Goal: Task Accomplishment & Management: Manage account settings

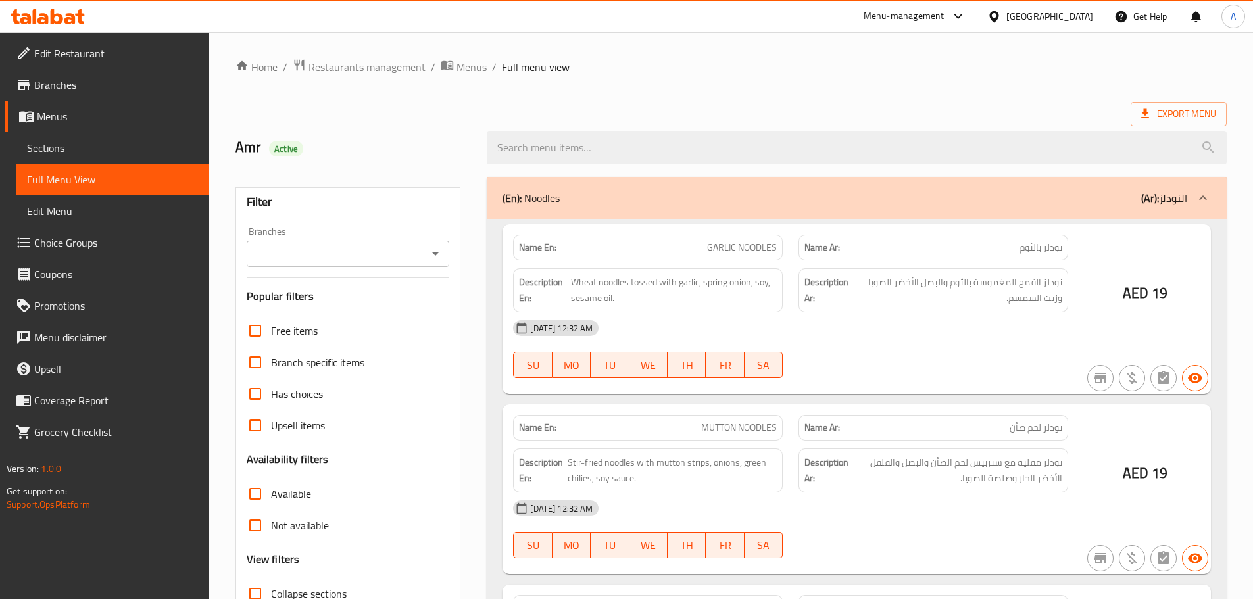
click at [1039, 20] on div at bounding box center [626, 299] width 1253 height 599
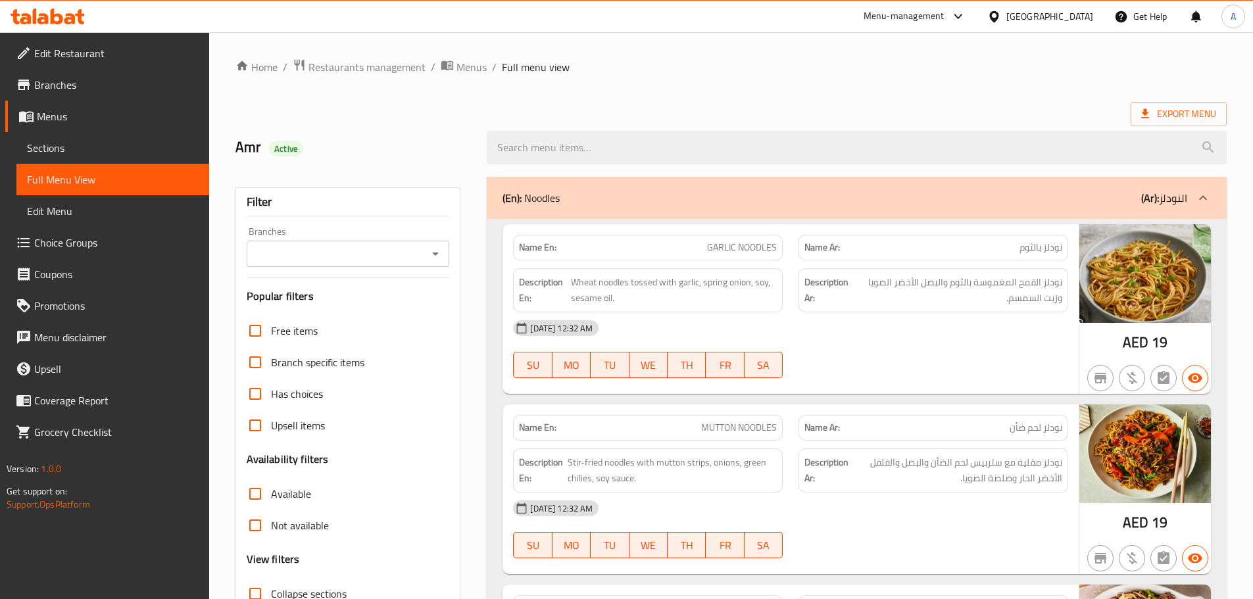
click at [1046, 16] on div "United Arab Emirates" at bounding box center [1050, 16] width 87 height 14
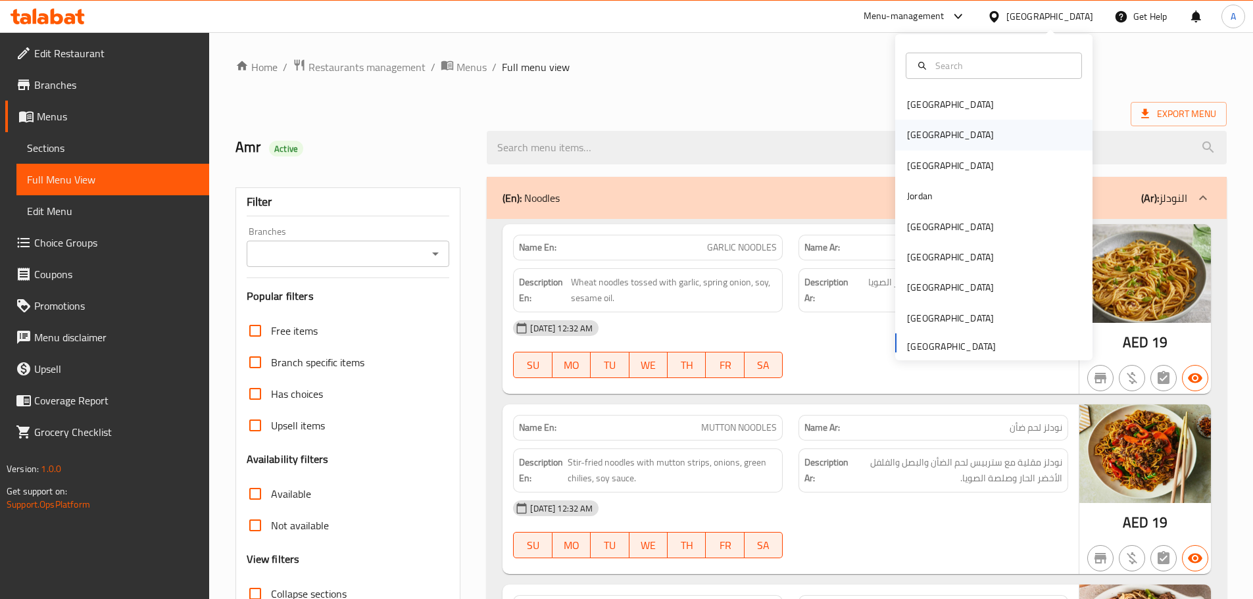
click at [916, 133] on div "[GEOGRAPHIC_DATA]" at bounding box center [950, 135] width 87 height 14
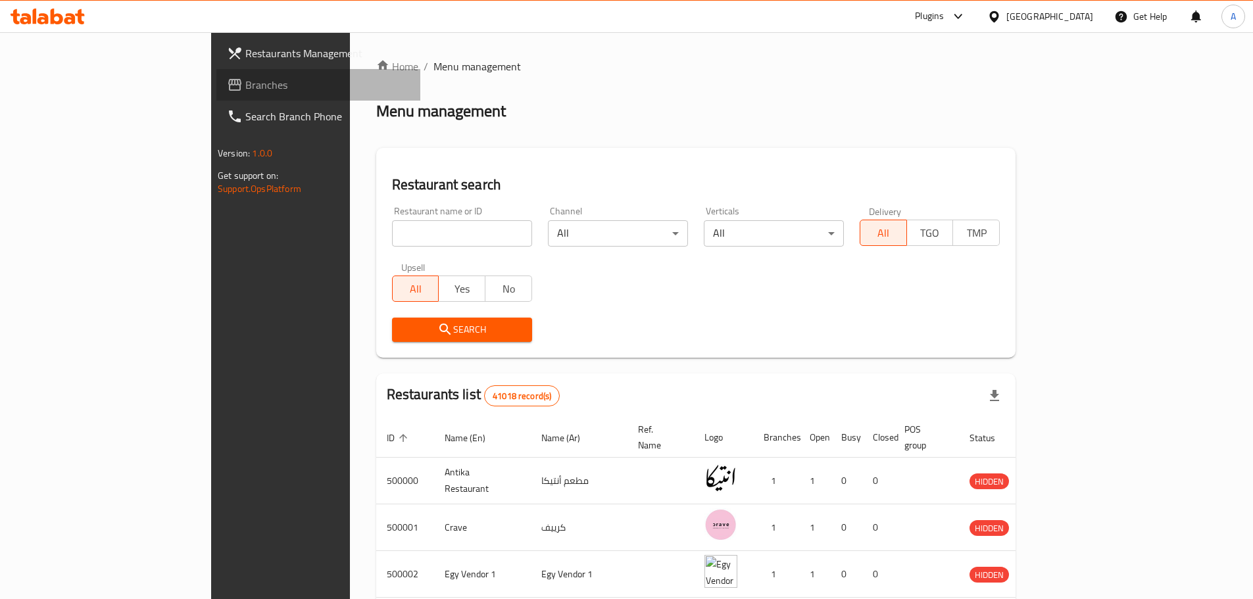
click at [245, 81] on span "Branches" at bounding box center [327, 85] width 164 height 16
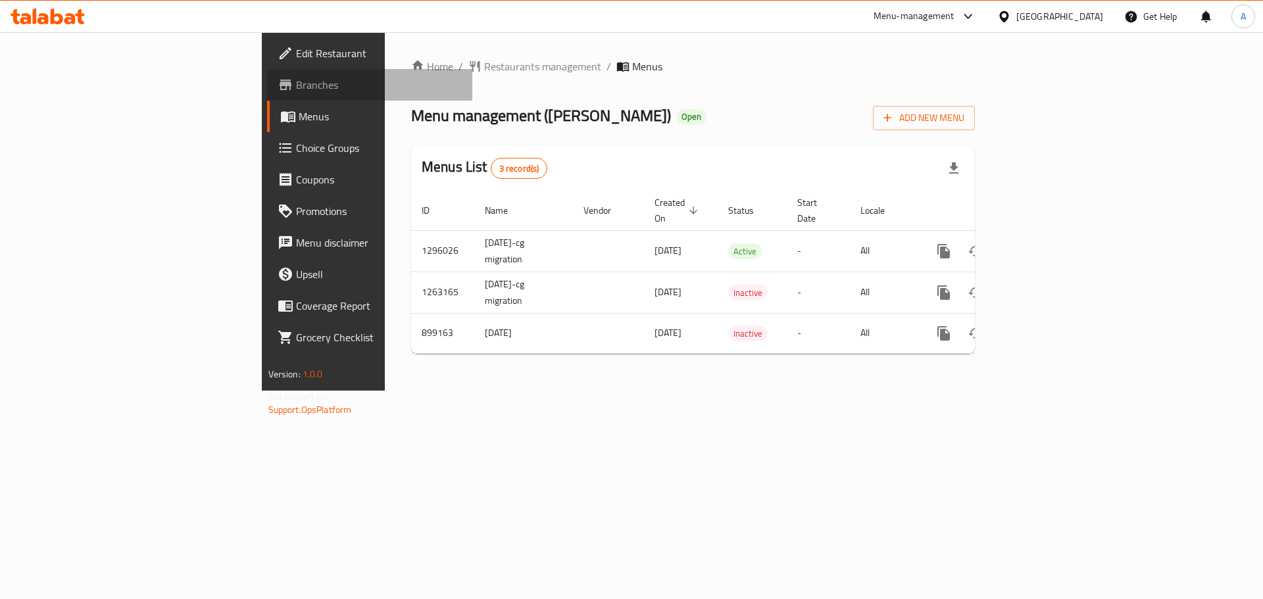
click at [296, 82] on span "Branches" at bounding box center [379, 85] width 166 height 16
click at [296, 77] on span "Branches" at bounding box center [379, 85] width 166 height 16
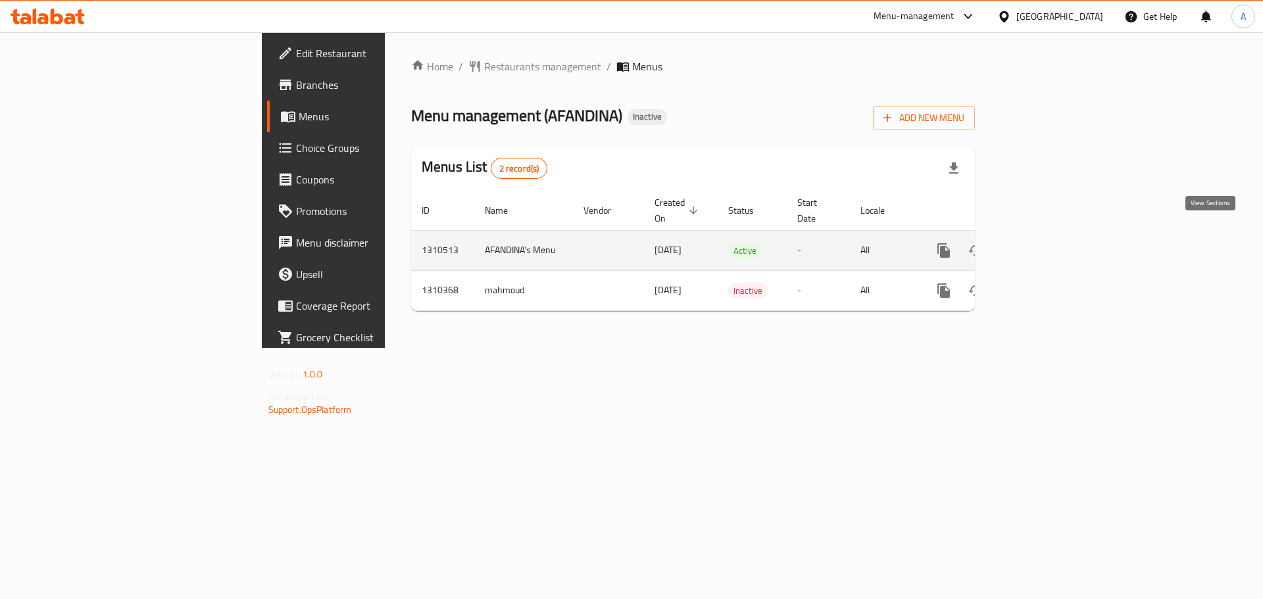
click at [1055, 235] on link "enhanced table" at bounding box center [1039, 251] width 32 height 32
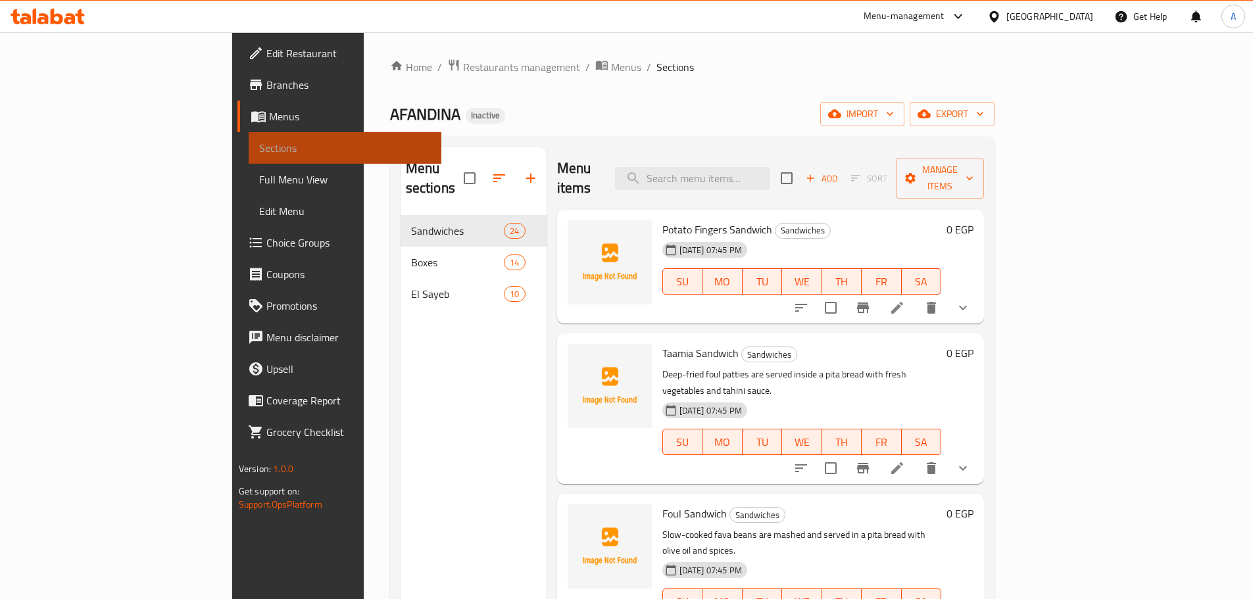
click at [249, 163] on link "Sections" at bounding box center [345, 148] width 193 height 32
click at [259, 174] on span "Full Menu View" at bounding box center [345, 180] width 172 height 16
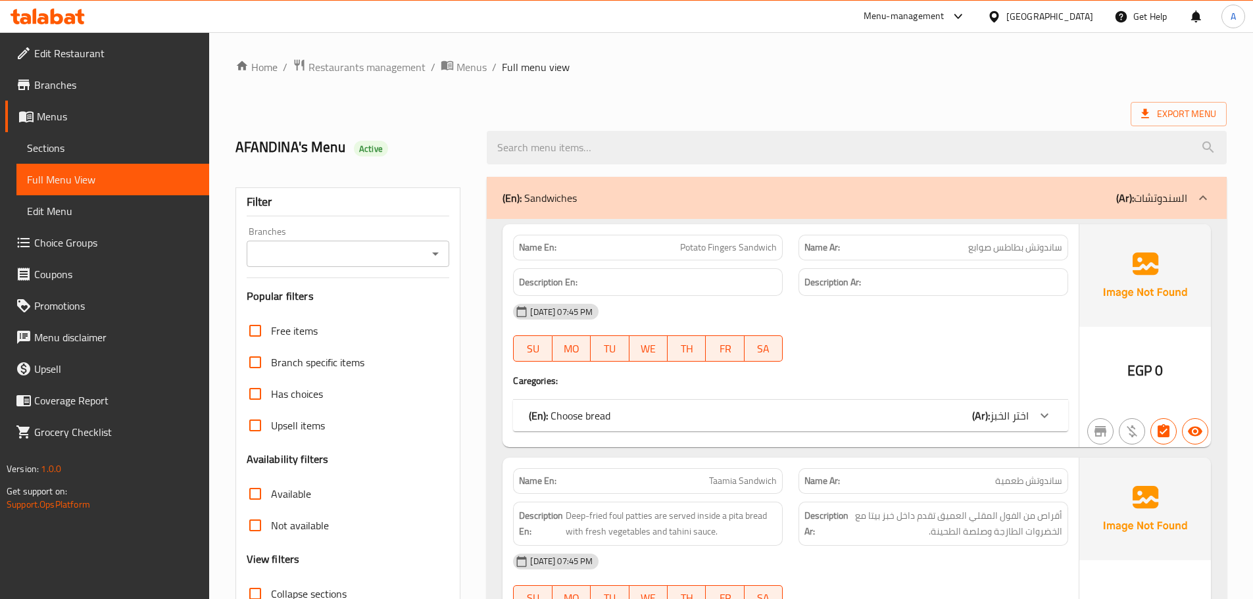
scroll to position [263, 0]
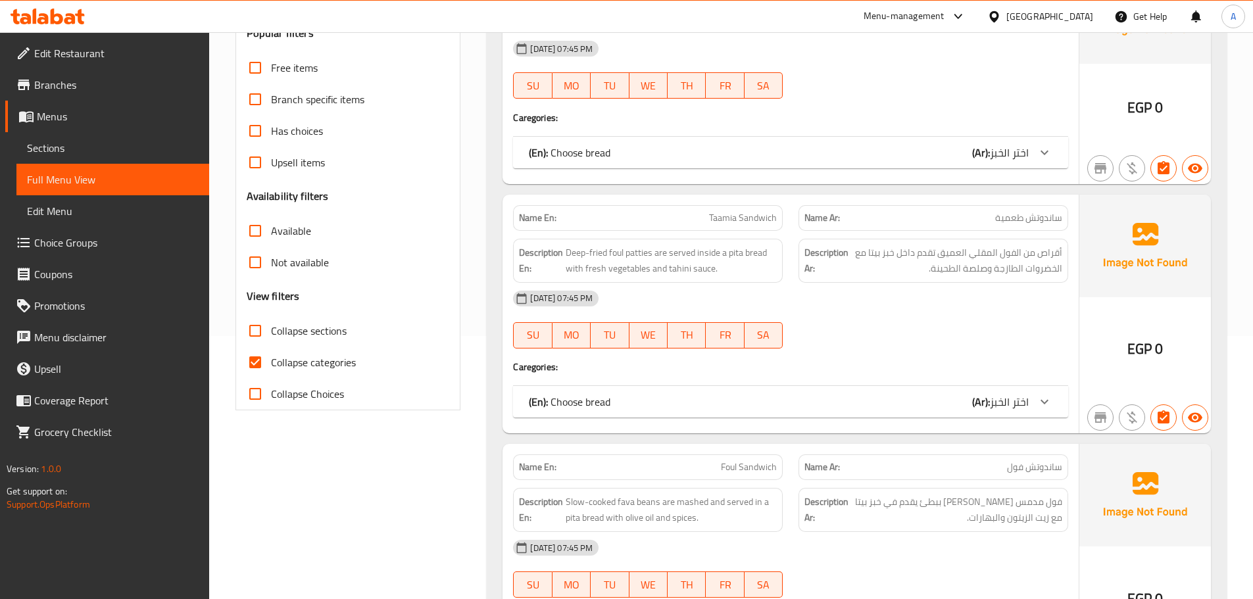
click at [264, 351] on input "Collapse categories" at bounding box center [255, 363] width 32 height 32
checkbox input "false"
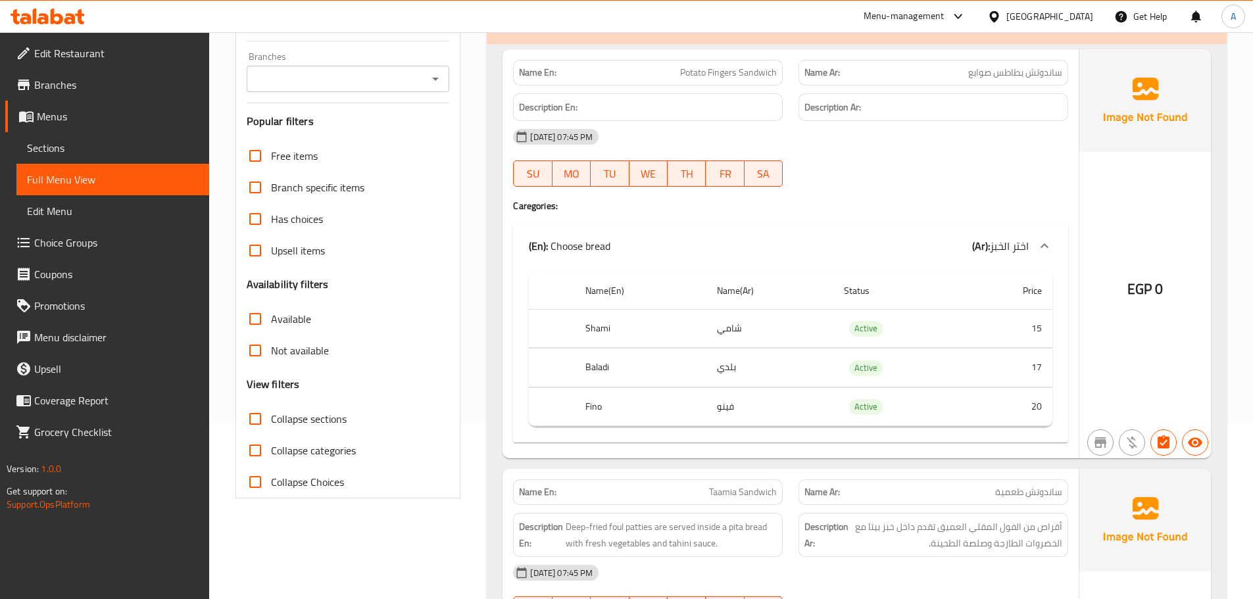
scroll to position [0, 0]
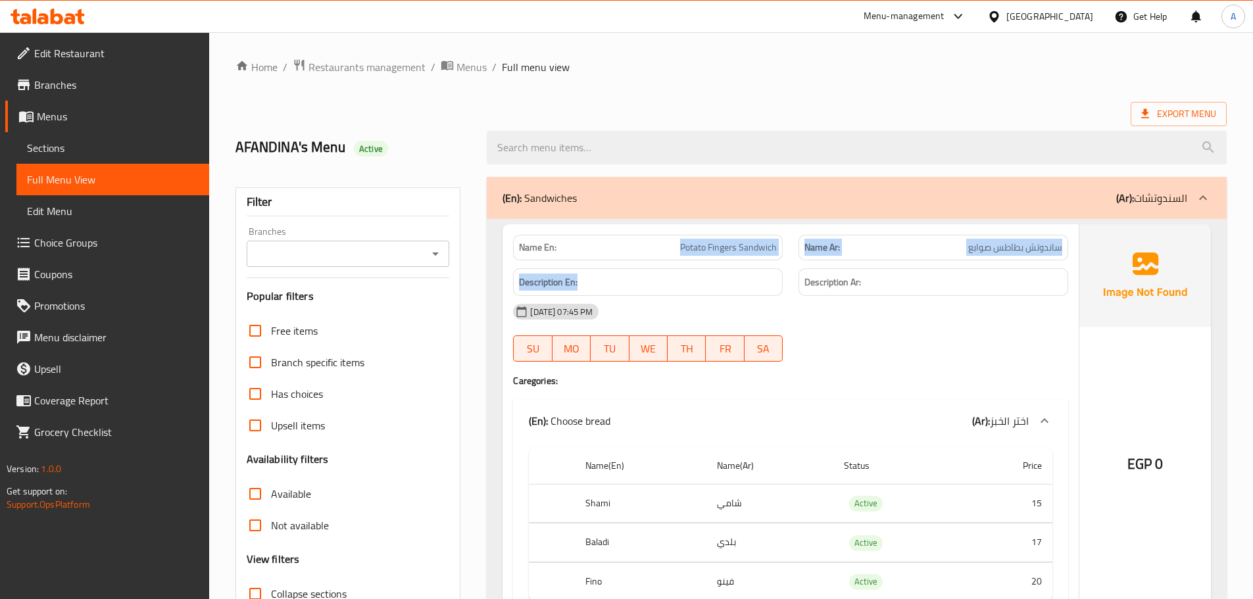
drag, startPoint x: 663, startPoint y: 252, endPoint x: 797, endPoint y: 280, distance: 137.2
click at [787, 278] on div "Name En: Potato Fingers Sandwich Name Ar: ساندوتش بطاطس صوابع Description En: D…" at bounding box center [791, 428] width 576 height 409
click at [907, 346] on div "08-09-2025 07:45 PM SU MO TU WE TH FR SA" at bounding box center [790, 333] width 571 height 74
click at [1149, 122] on span "Export Menu" at bounding box center [1178, 114] width 75 height 16
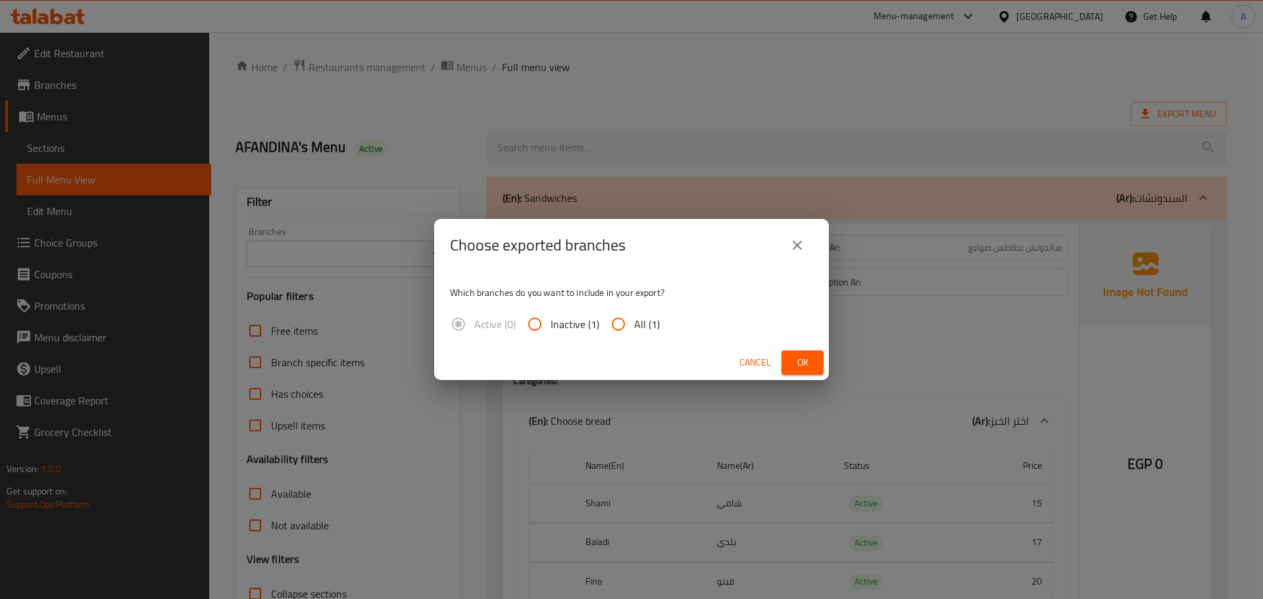
drag, startPoint x: 635, startPoint y: 324, endPoint x: 674, endPoint y: 329, distance: 39.1
click at [634, 324] on span "All (1)" at bounding box center [647, 324] width 26 height 16
click at [634, 324] on input "All (1)" at bounding box center [619, 325] width 32 height 32
radio input "true"
click at [805, 358] on span "Ok" at bounding box center [802, 363] width 21 height 16
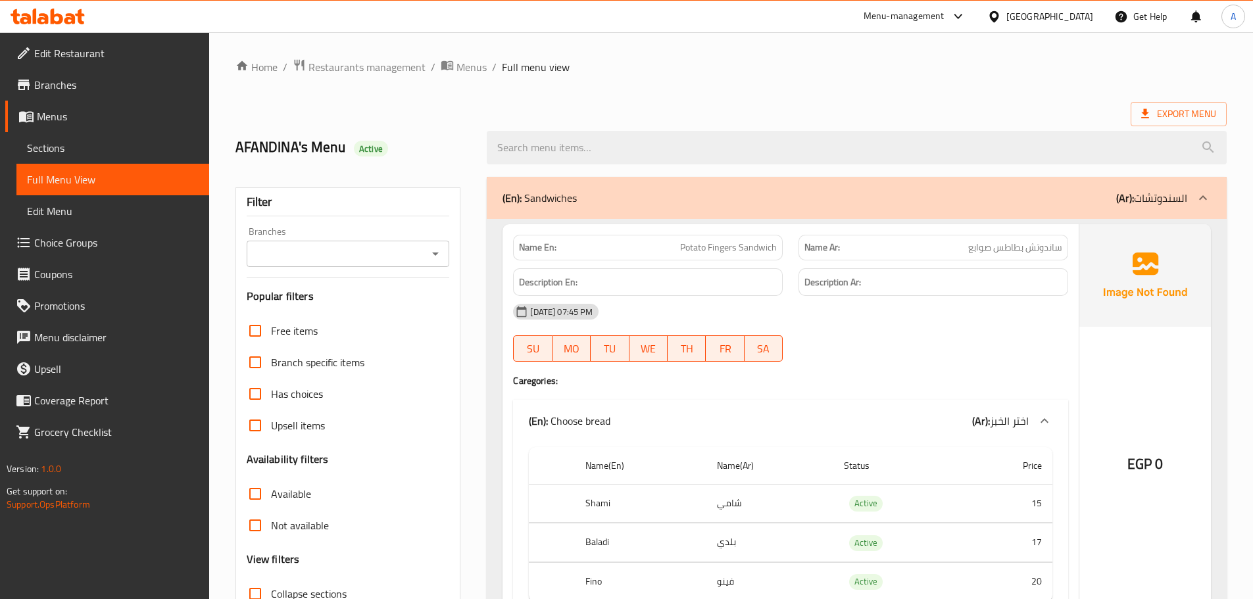
click at [738, 70] on ol "Home / Restaurants management / Menus / Full menu view" at bounding box center [731, 67] width 991 height 17
click at [865, 70] on ol "Home / Restaurants management / Menus / Full menu view" at bounding box center [731, 67] width 991 height 17
drag, startPoint x: 679, startPoint y: 259, endPoint x: 835, endPoint y: 318, distance: 166.8
click at [784, 273] on div "Name En: Potato Fingers Sandwich Name Ar: ساندوتش بطاطس صوابع Description En: D…" at bounding box center [791, 428] width 576 height 409
click at [837, 320] on div "08-09-2025 07:45 PM" at bounding box center [790, 312] width 571 height 32
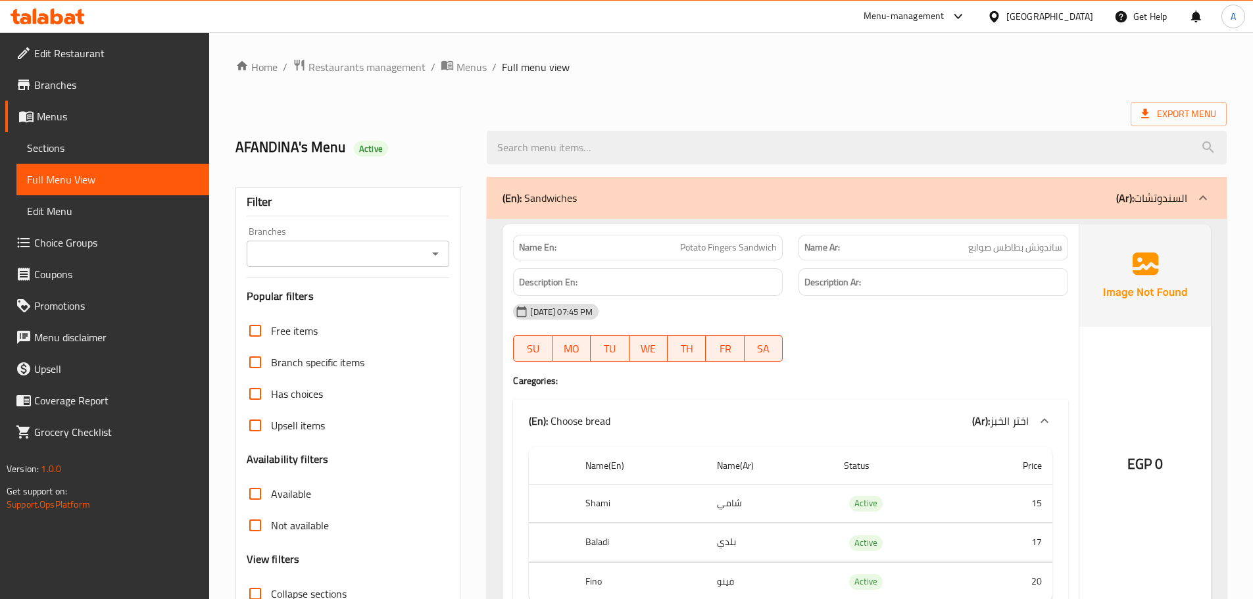
click at [1035, 251] on span "ساندوتش بطاطس صوابع" at bounding box center [1015, 248] width 94 height 14
drag, startPoint x: 1035, startPoint y: 251, endPoint x: 1022, endPoint y: 266, distance: 20.1
click at [1032, 255] on span "ساندوتش بطاطس صوابع" at bounding box center [1015, 248] width 94 height 14
click at [981, 341] on div "08-09-2025 07:45 PM SU MO TU WE TH FR SA" at bounding box center [790, 333] width 571 height 74
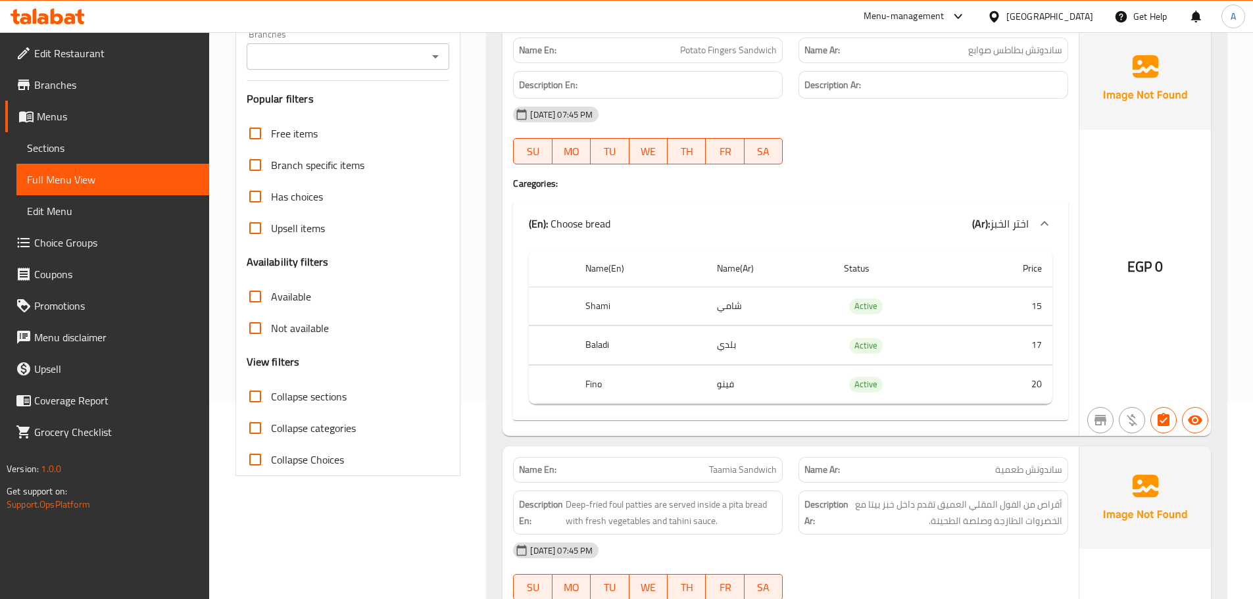
scroll to position [263, 0]
